Goal: Book appointment/travel/reservation

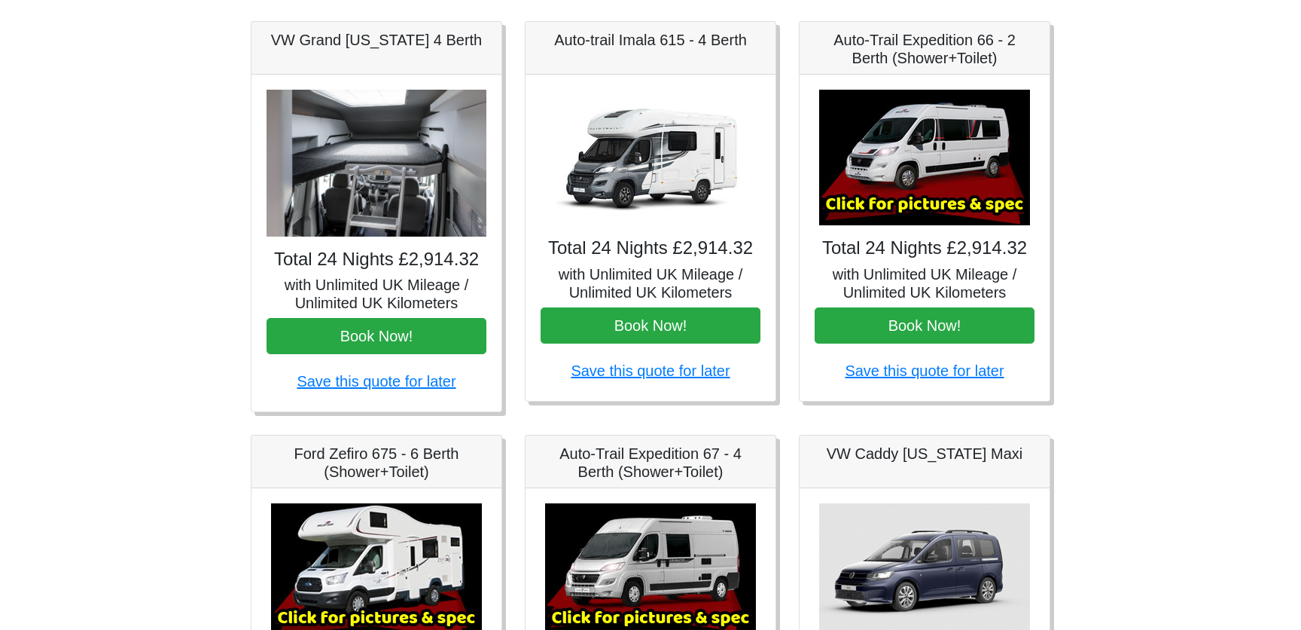
scroll to position [220, 0]
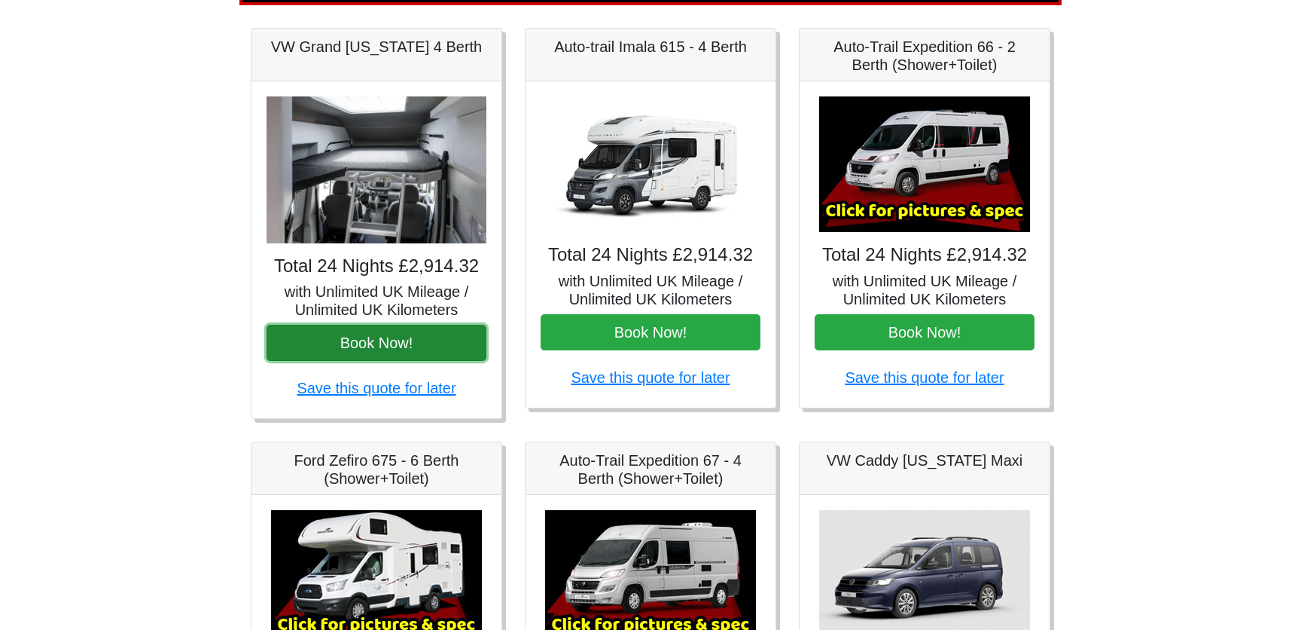
click at [409, 349] on button "Book Now!" at bounding box center [377, 343] width 220 height 36
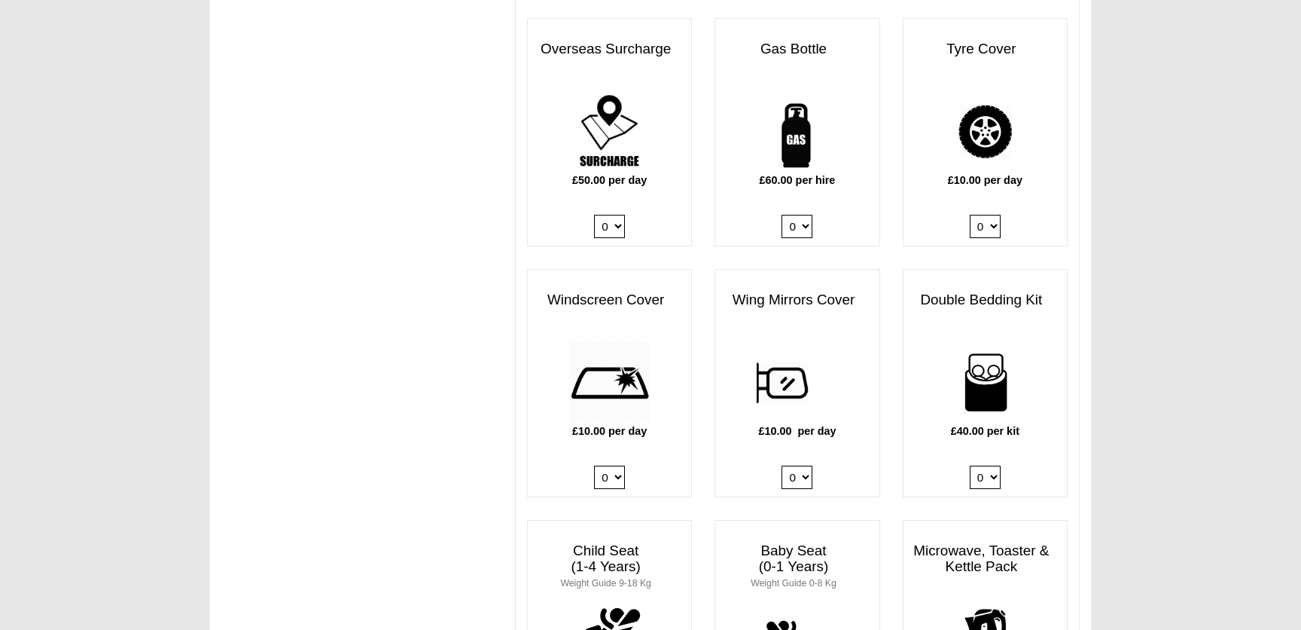
scroll to position [995, 0]
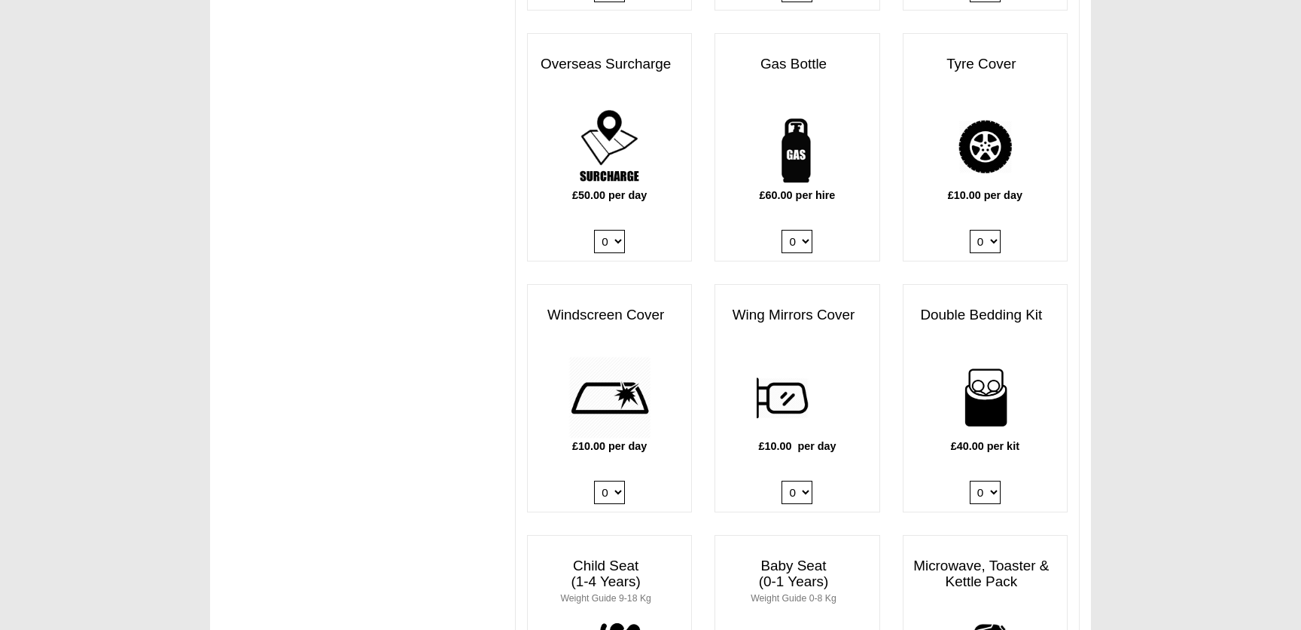
click at [617, 230] on select "0 1" at bounding box center [609, 241] width 31 height 23
select select "Overseas Surcharge @ 50.00 GBP per day"
click at [594, 230] on select "0 1" at bounding box center [609, 241] width 31 height 23
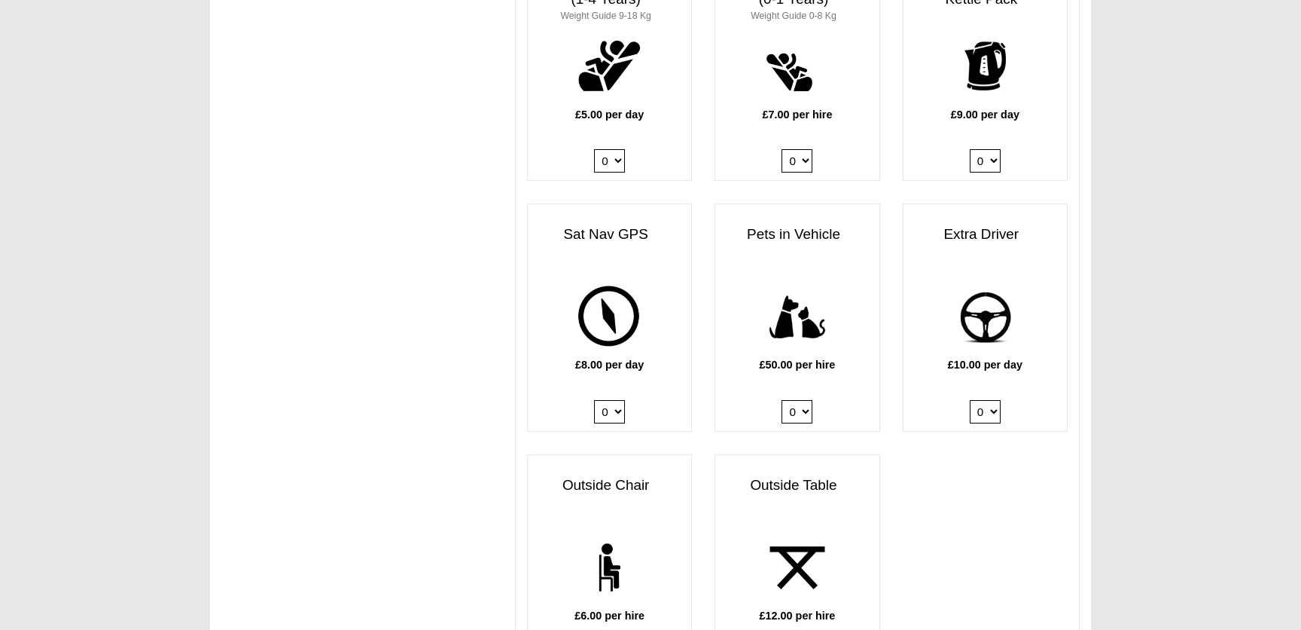
scroll to position [1590, 0]
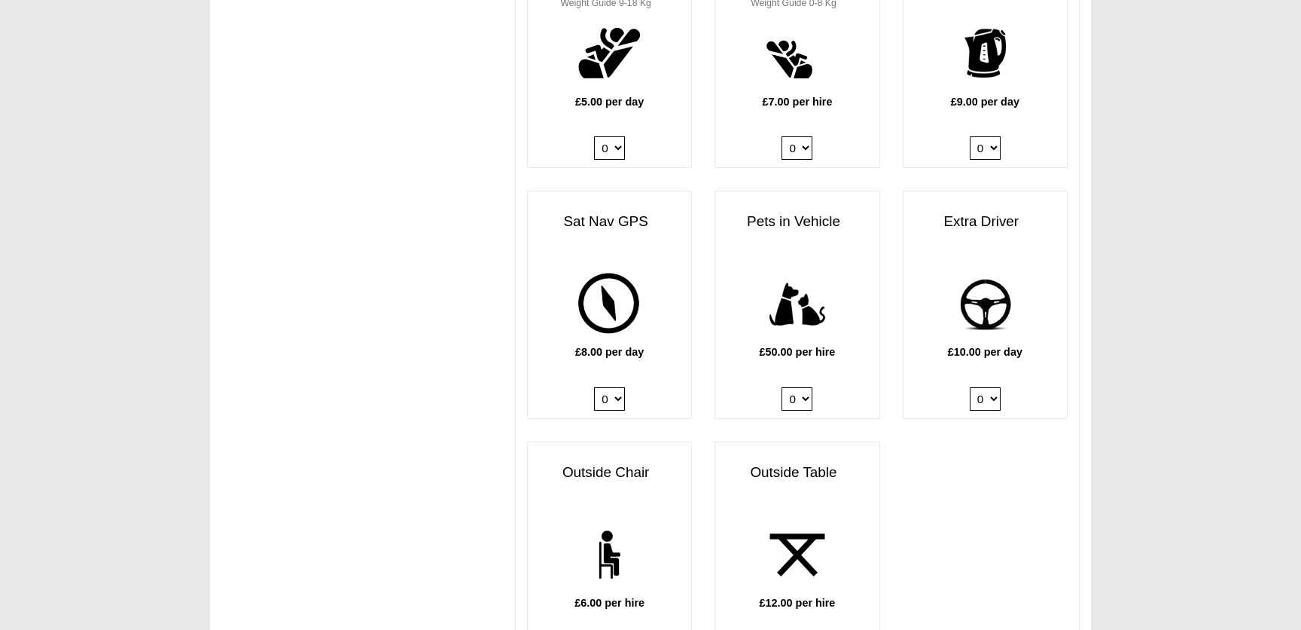
click at [793, 392] on select "0 1" at bounding box center [797, 398] width 31 height 23
select select "Pets in vehicle @ 50.00 GBP per hire"
click at [782, 387] on select "0 1" at bounding box center [797, 398] width 31 height 23
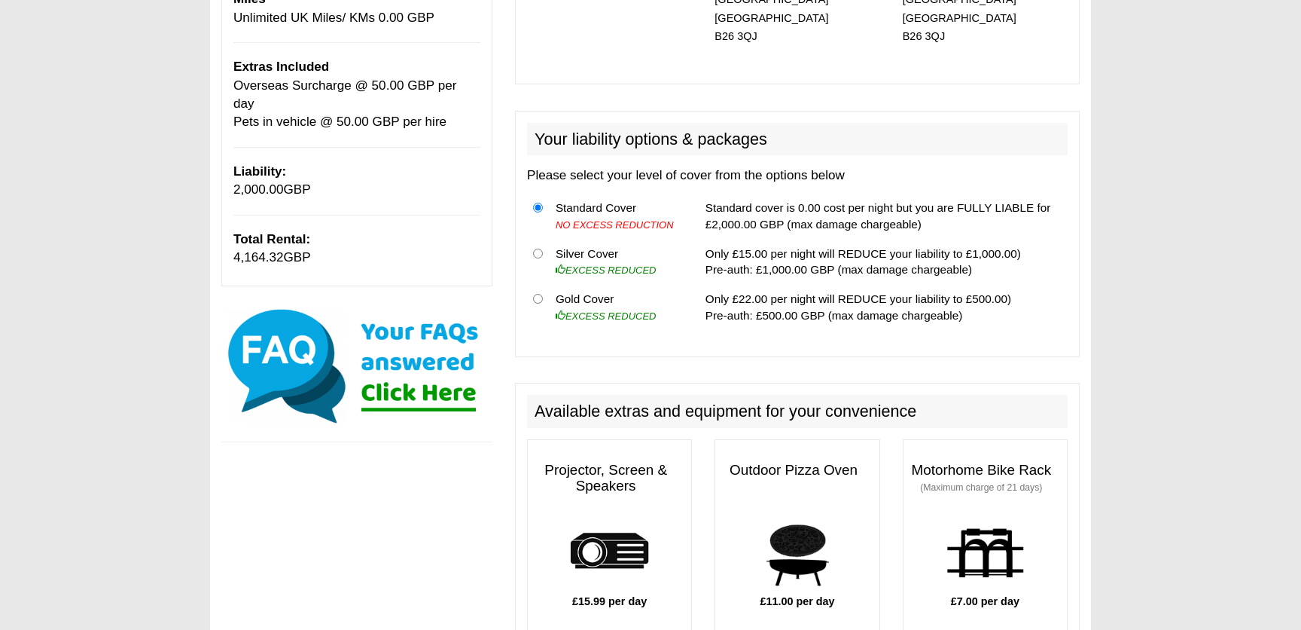
scroll to position [342, 0]
